Goal: Task Accomplishment & Management: Manage account settings

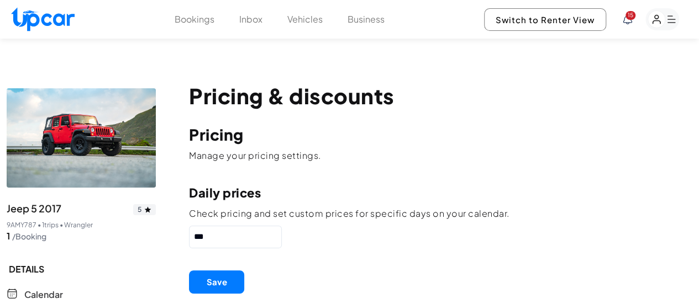
scroll to position [56, 0]
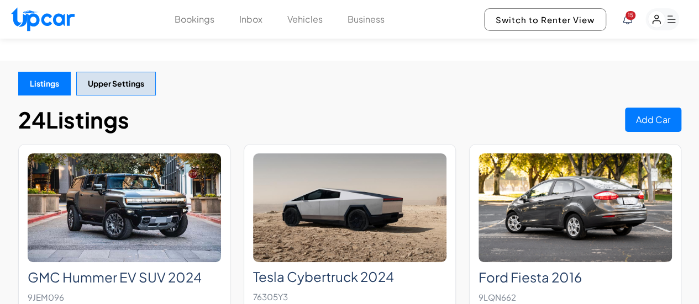
click at [176, 24] on button "Bookings" at bounding box center [195, 19] width 40 height 13
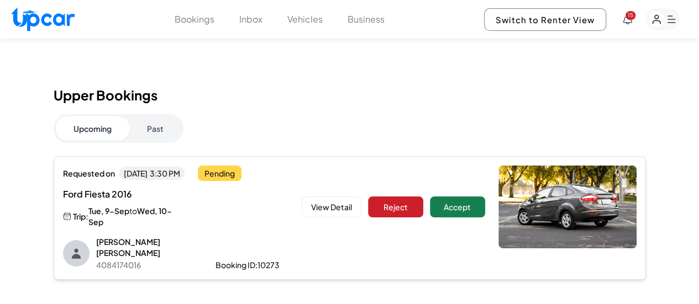
click at [330, 197] on button "View Detail" at bounding box center [332, 207] width 60 height 21
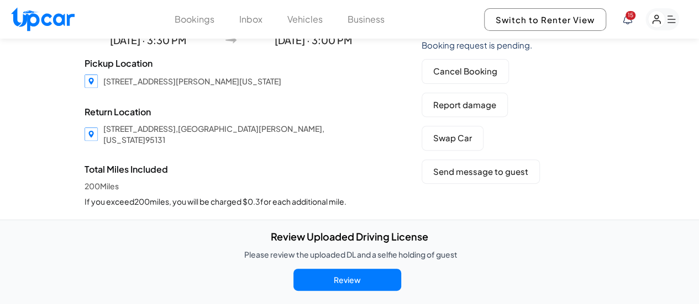
scroll to position [110, 0]
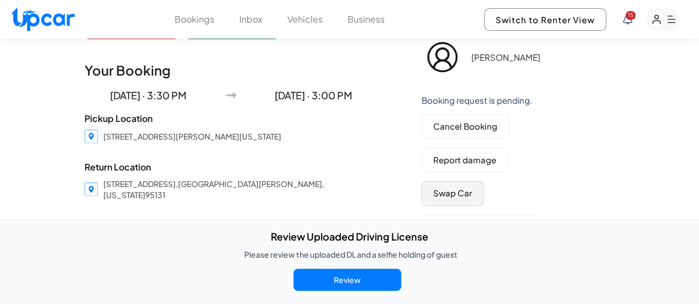
click at [450, 181] on button "Swap Car" at bounding box center [453, 193] width 62 height 25
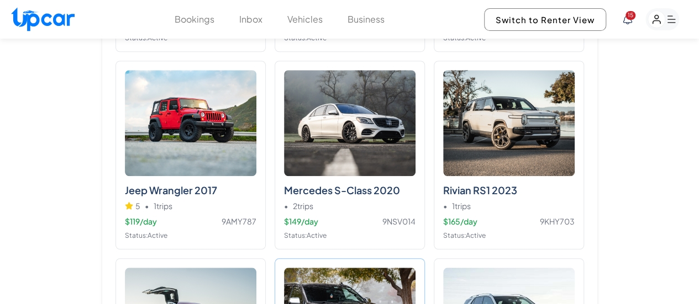
scroll to position [663, 0]
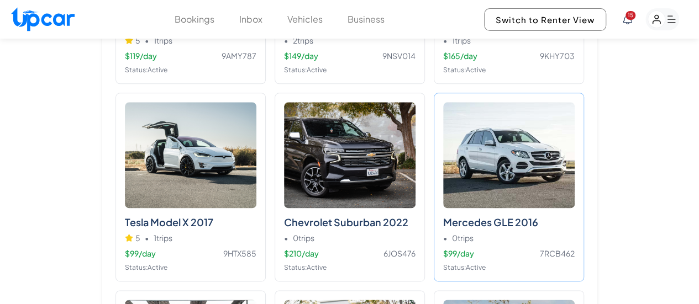
click at [485, 233] on div "• 0 trips" at bounding box center [508, 238] width 131 height 11
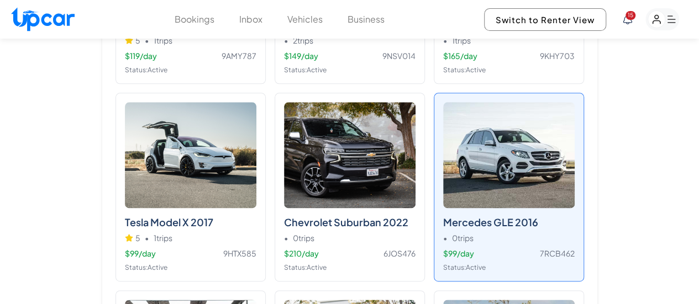
click at [535, 166] on img at bounding box center [508, 155] width 131 height 106
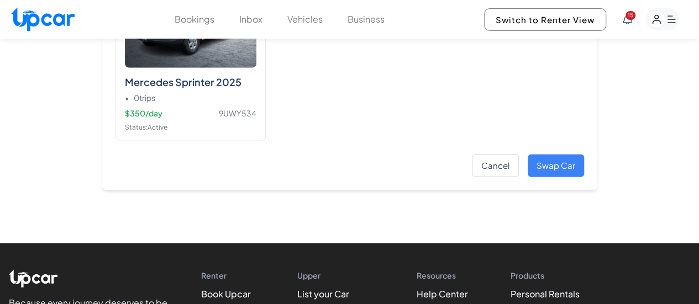
scroll to position [1529, 0]
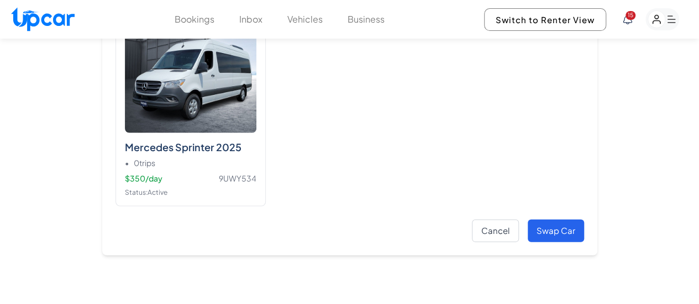
click at [558, 220] on button "Swap Car" at bounding box center [556, 231] width 56 height 23
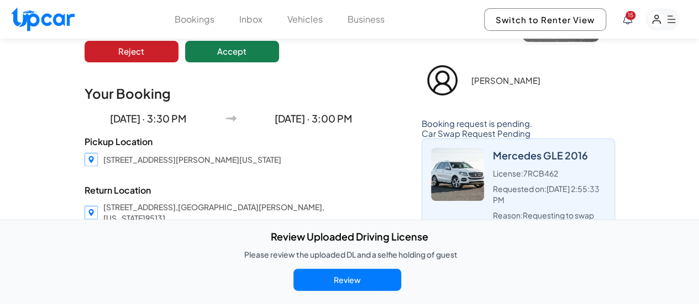
scroll to position [166, 0]
